Goal: Download file/media

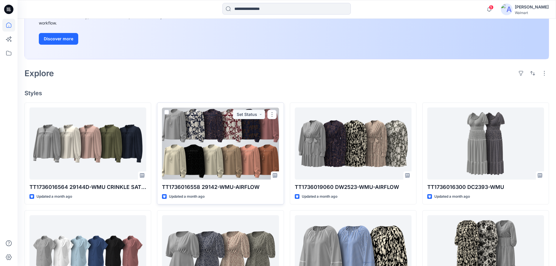
scroll to position [146, 0]
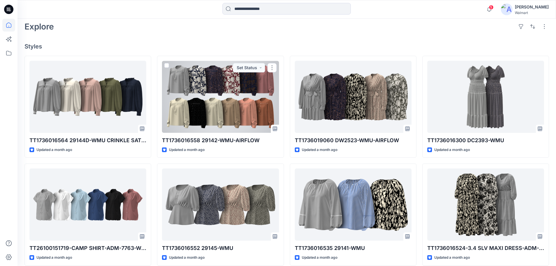
click at [204, 81] on div at bounding box center [220, 97] width 117 height 72
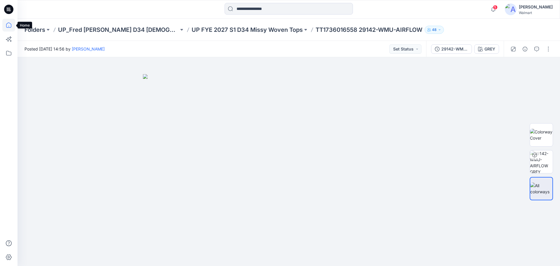
click at [8, 27] on icon at bounding box center [8, 25] width 13 height 13
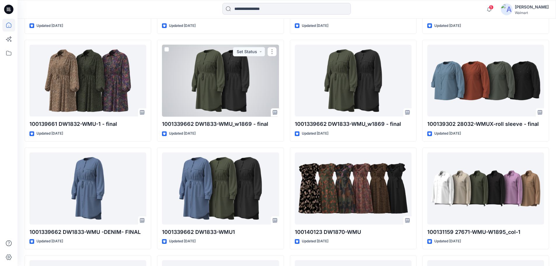
scroll to position [10177, 0]
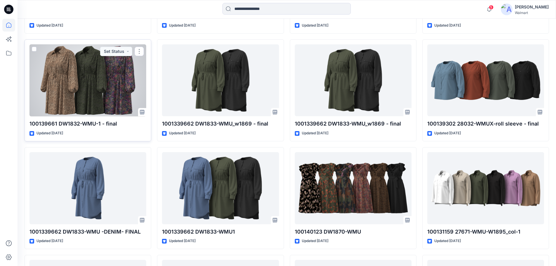
click at [126, 82] on div at bounding box center [87, 80] width 117 height 72
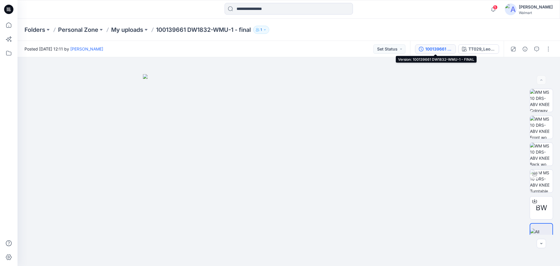
click at [441, 48] on div "100139661 DW1832-WMU-1 - FINAL" at bounding box center [438, 49] width 27 height 6
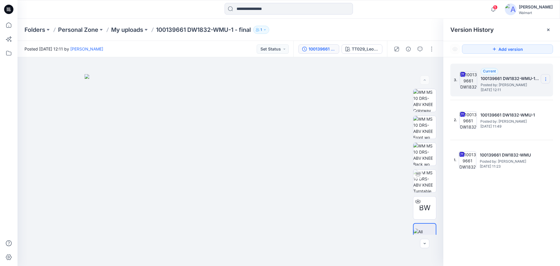
click at [544, 81] on icon at bounding box center [545, 79] width 5 height 5
click at [517, 79] on h5 "100139661 DW1832-WMU-1 - FINAL" at bounding box center [510, 78] width 58 height 7
click at [547, 79] on icon at bounding box center [545, 79] width 5 height 5
click at [523, 91] on span "Download Source BW File" at bounding box center [516, 90] width 49 height 7
